Goal: Task Accomplishment & Management: Use online tool/utility

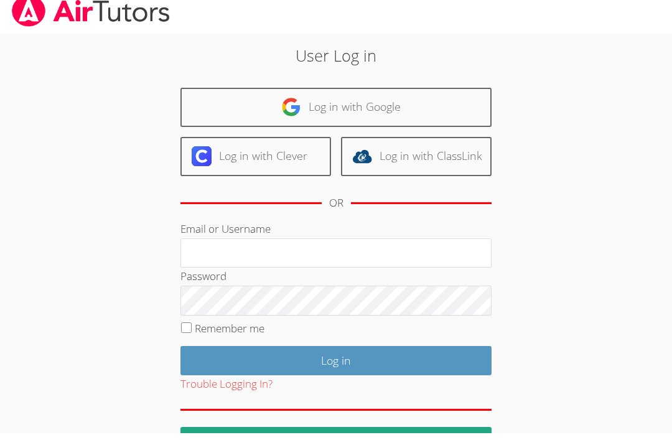
scroll to position [3, 0]
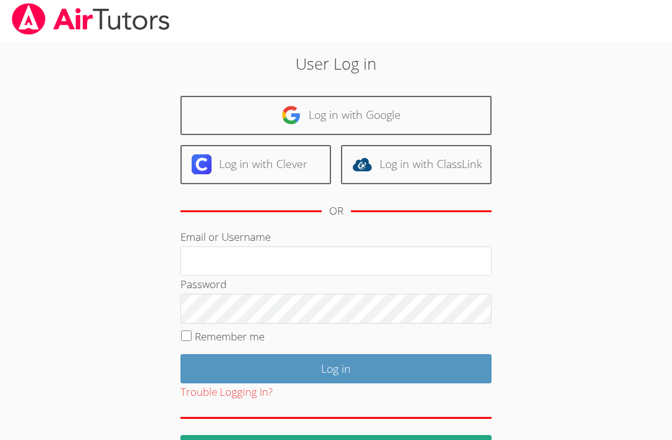
click at [385, 115] on link "Log in with Google" at bounding box center [335, 115] width 311 height 39
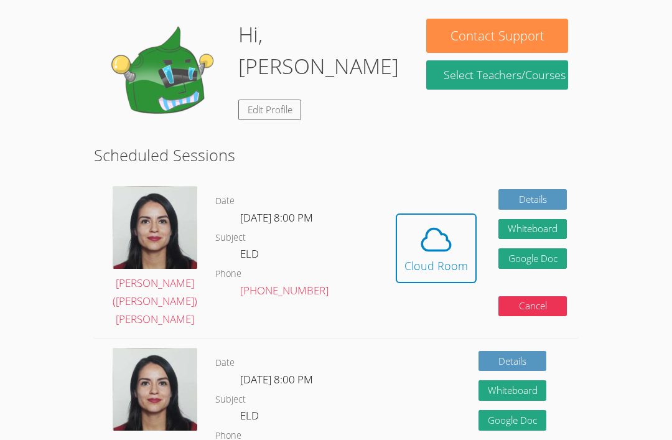
scroll to position [183, 0]
click at [459, 439] on div "Scheduled [PERSON_NAME] ([PERSON_NAME]) [PERSON_NAME] Date [DATE] 8:00 PM Subje…" at bounding box center [336, 326] width 484 height 367
click at [443, 257] on div "Cloud Room" at bounding box center [436, 265] width 63 height 17
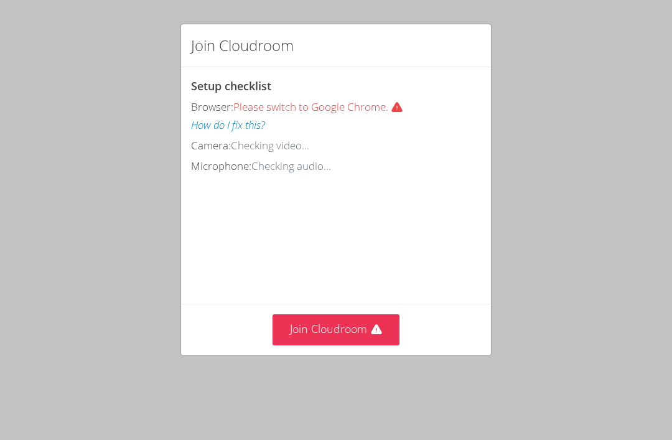
click at [364, 328] on button "Join Cloudroom" at bounding box center [337, 329] width 128 height 30
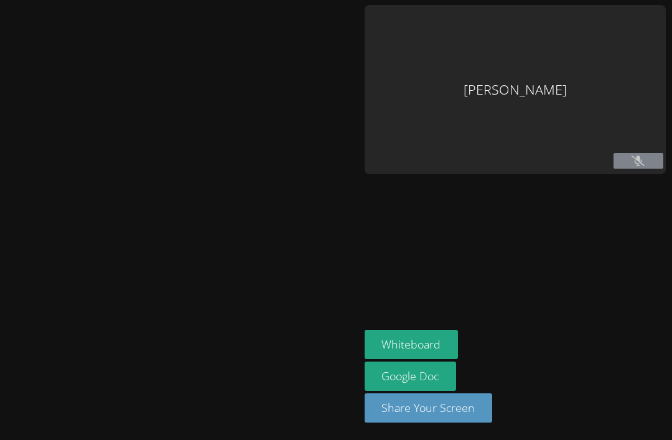
click at [632, 163] on icon at bounding box center [638, 161] width 13 height 11
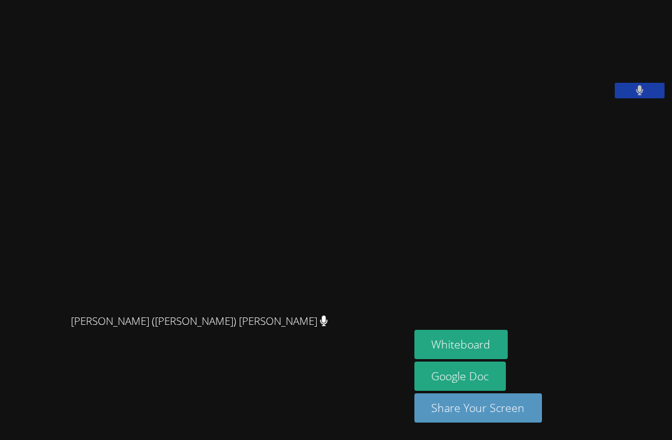
click at [615, 98] on button at bounding box center [640, 91] width 50 height 16
click at [414, 359] on button "Whiteboard" at bounding box center [461, 344] width 94 height 29
